Goal: Information Seeking & Learning: Find specific fact

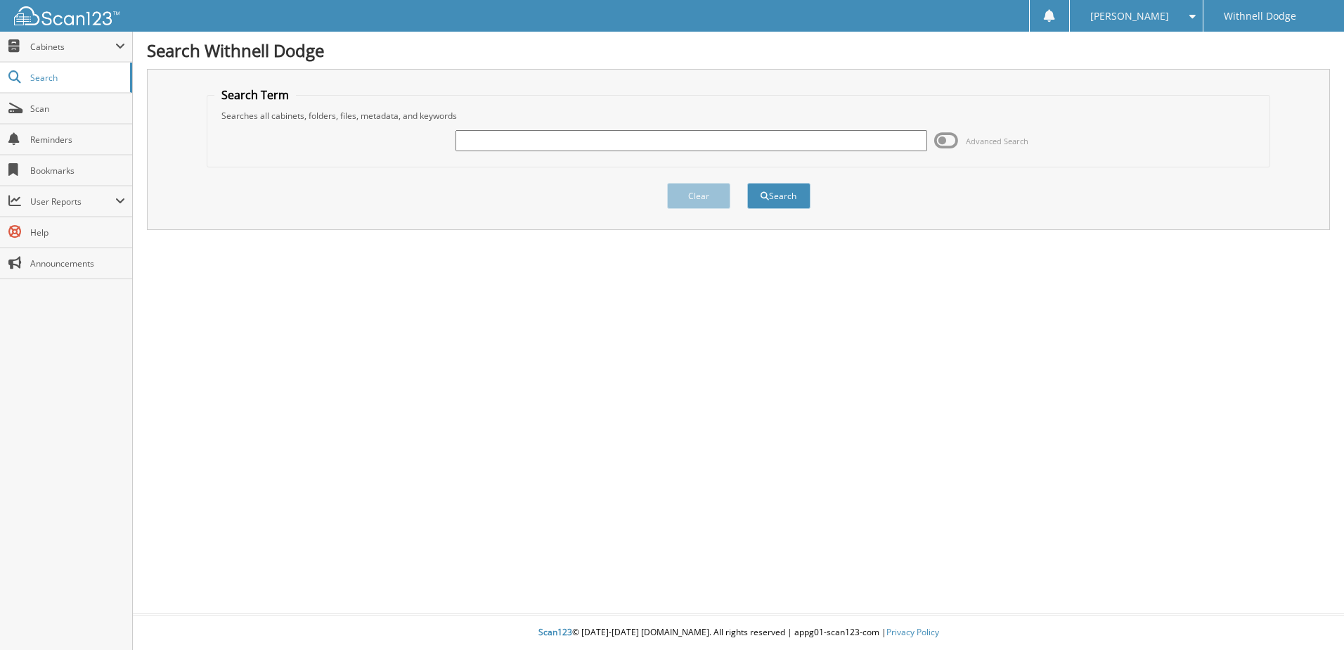
click at [522, 150] on input "text" at bounding box center [692, 140] width 472 height 21
type input "H5109"
click at [747, 183] on button "Search" at bounding box center [778, 196] width 63 height 26
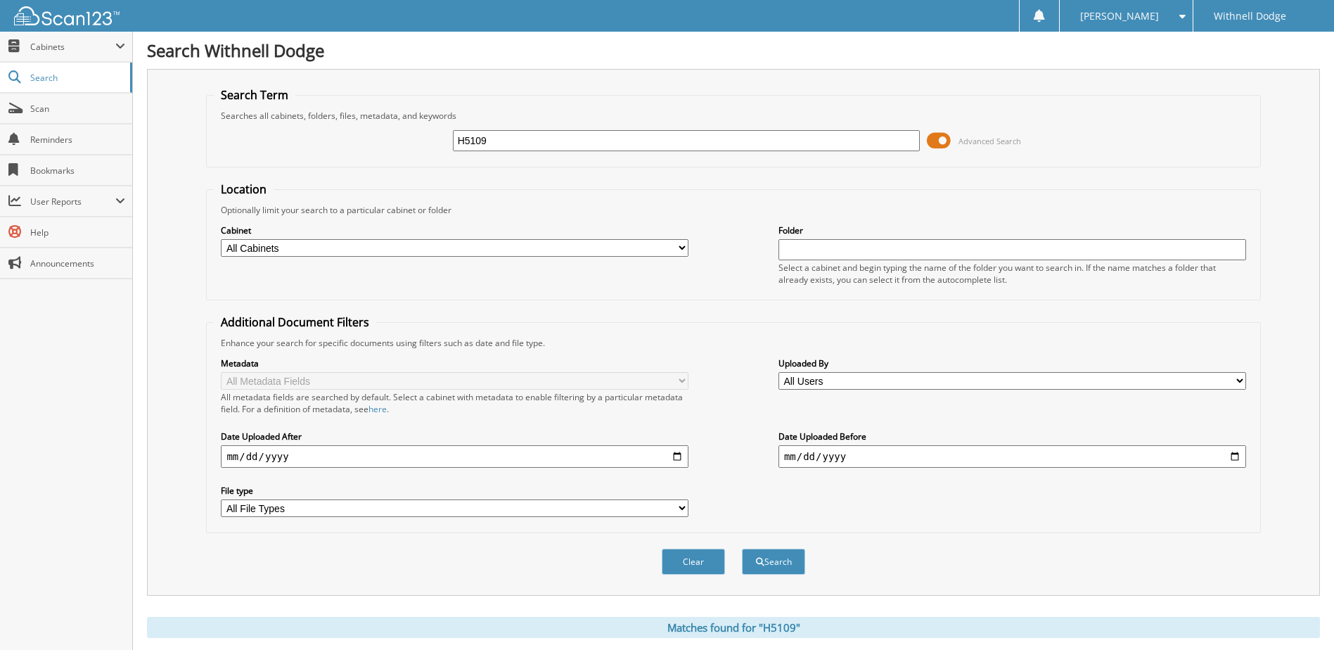
click at [939, 136] on span at bounding box center [938, 140] width 24 height 21
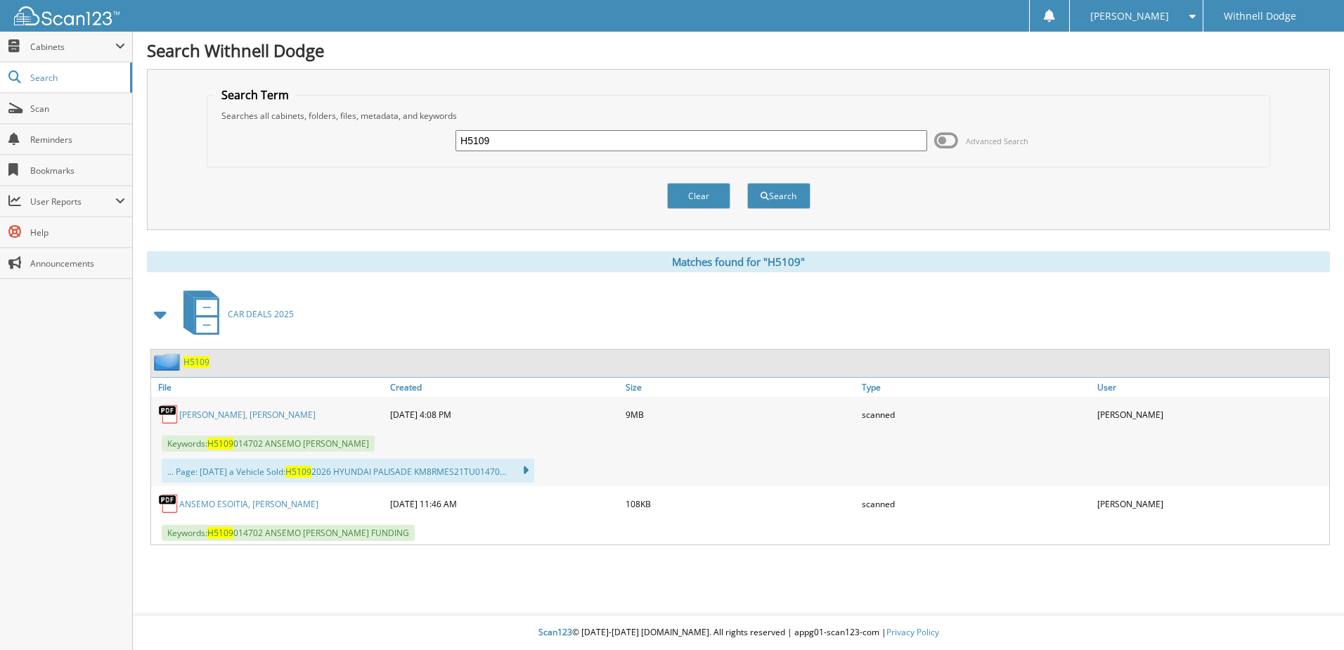
click at [252, 414] on link "[PERSON_NAME], [PERSON_NAME]" at bounding box center [247, 414] width 136 height 12
click at [685, 190] on button "Clear" at bounding box center [698, 196] width 63 height 26
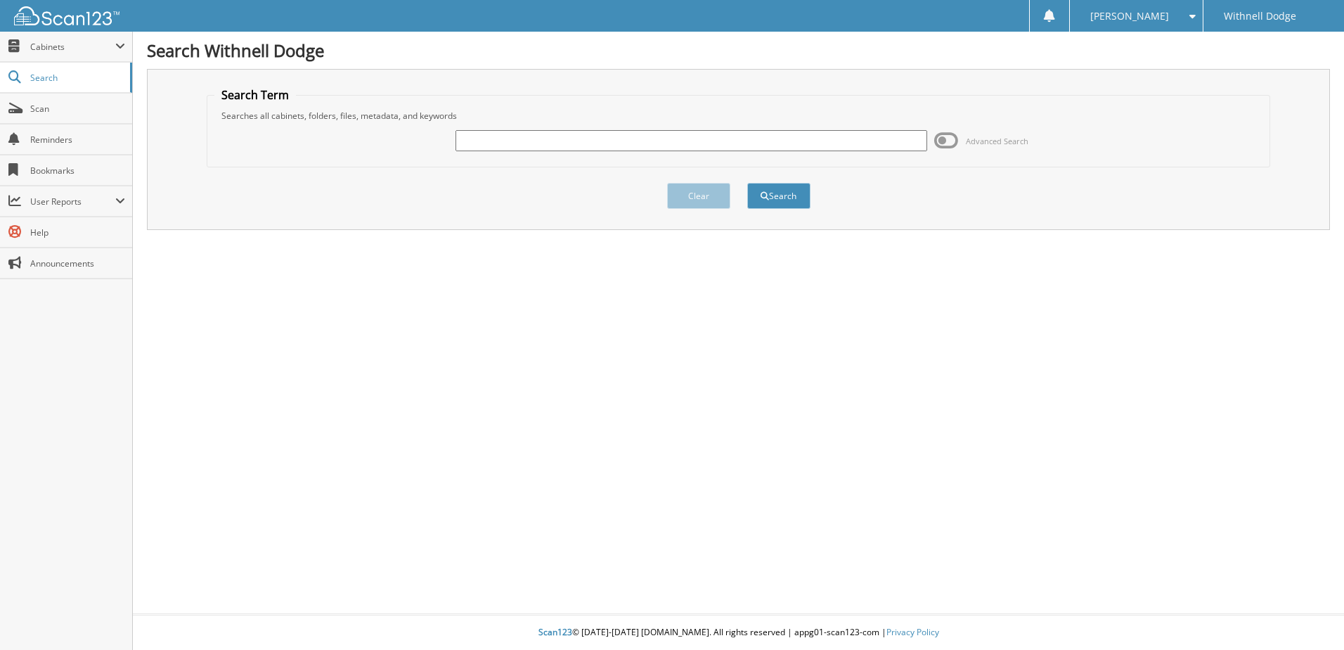
click at [491, 141] on input "text" at bounding box center [692, 140] width 472 height 21
type input "P0995"
click at [747, 183] on button "Search" at bounding box center [778, 196] width 63 height 26
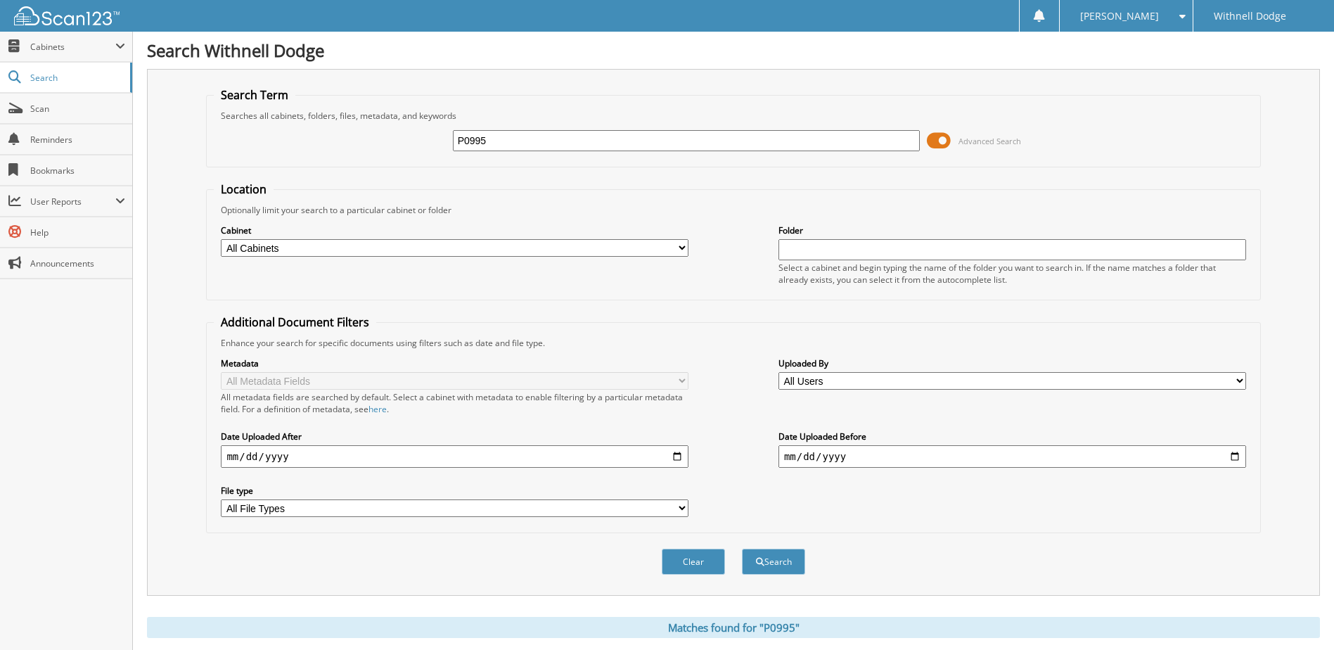
click at [940, 134] on span at bounding box center [938, 140] width 24 height 21
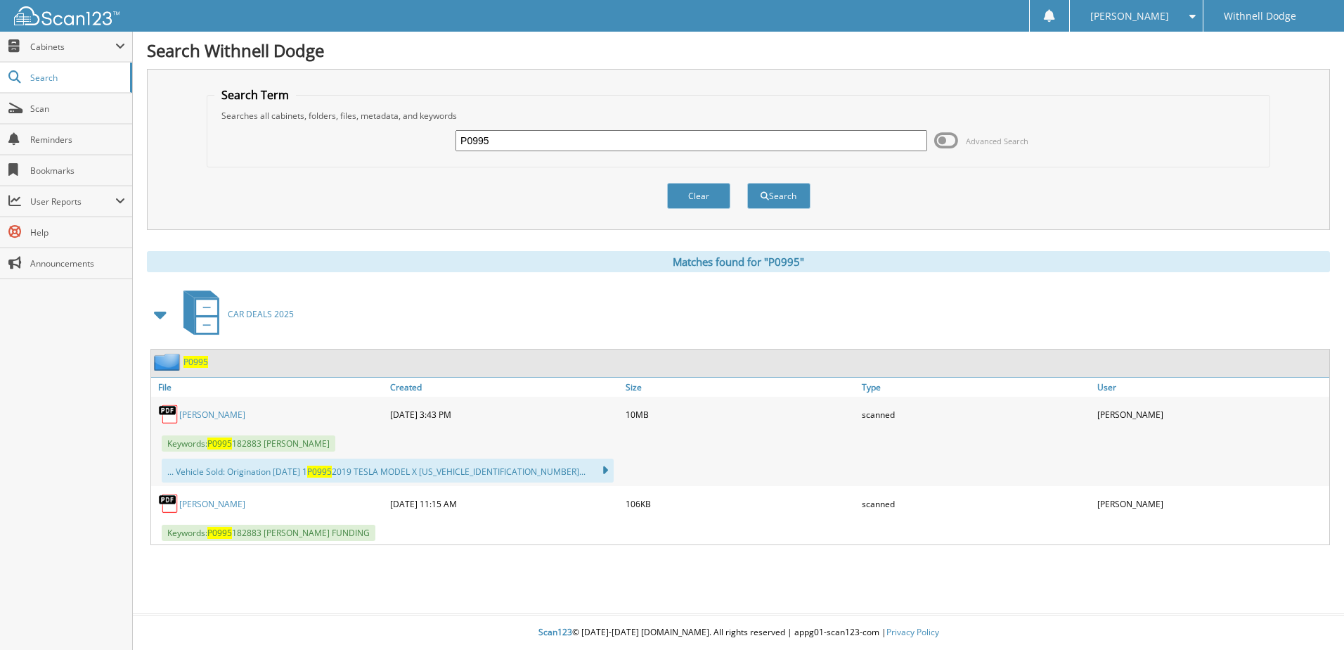
drag, startPoint x: 226, startPoint y: 410, endPoint x: 238, endPoint y: 427, distance: 21.7
click at [227, 411] on link "HALLENBECK, JOSHUA T." at bounding box center [212, 414] width 66 height 12
